Goal: Find specific page/section: Find specific page/section

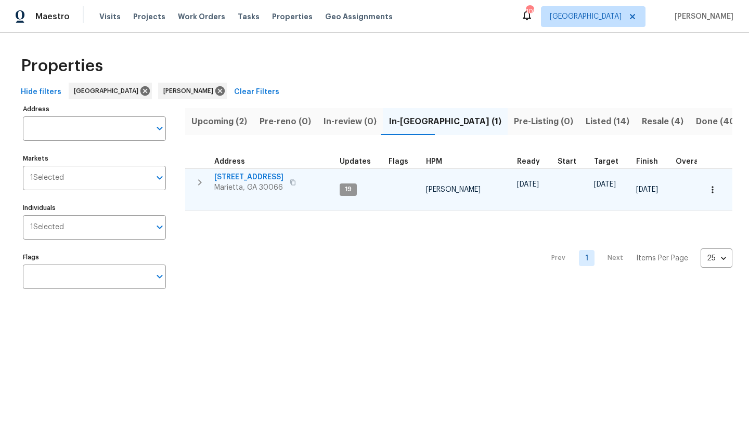
click at [266, 177] on span "[STREET_ADDRESS]" at bounding box center [248, 177] width 69 height 10
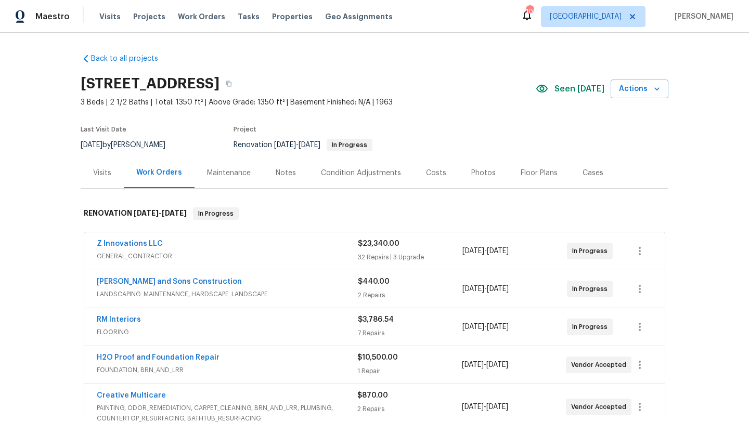
click at [530, 177] on div "Floor Plans" at bounding box center [539, 173] width 37 height 10
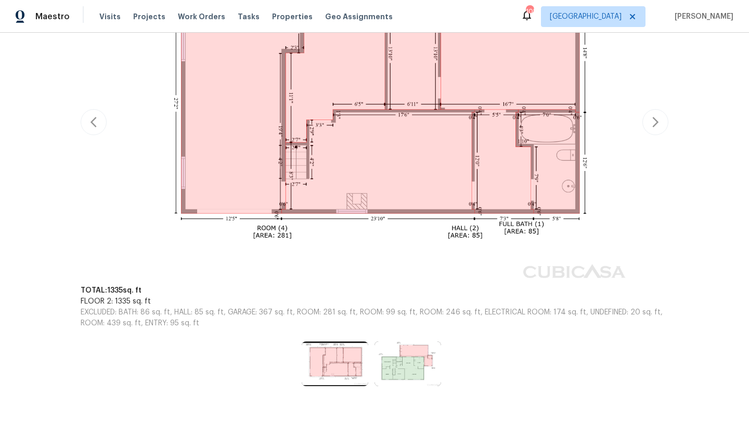
scroll to position [303, 0]
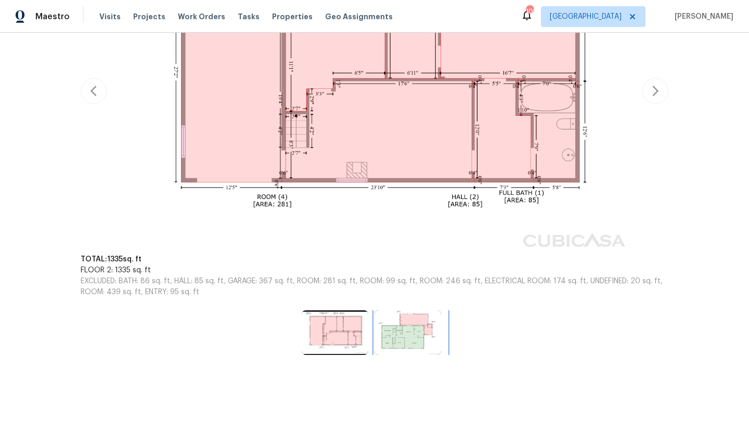
click at [407, 324] on img at bounding box center [408, 333] width 67 height 45
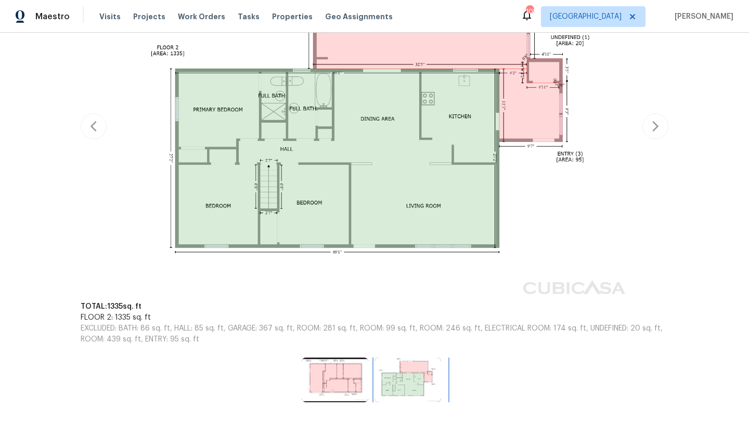
scroll to position [278, 0]
